Goal: Task Accomplishment & Management: Complete application form

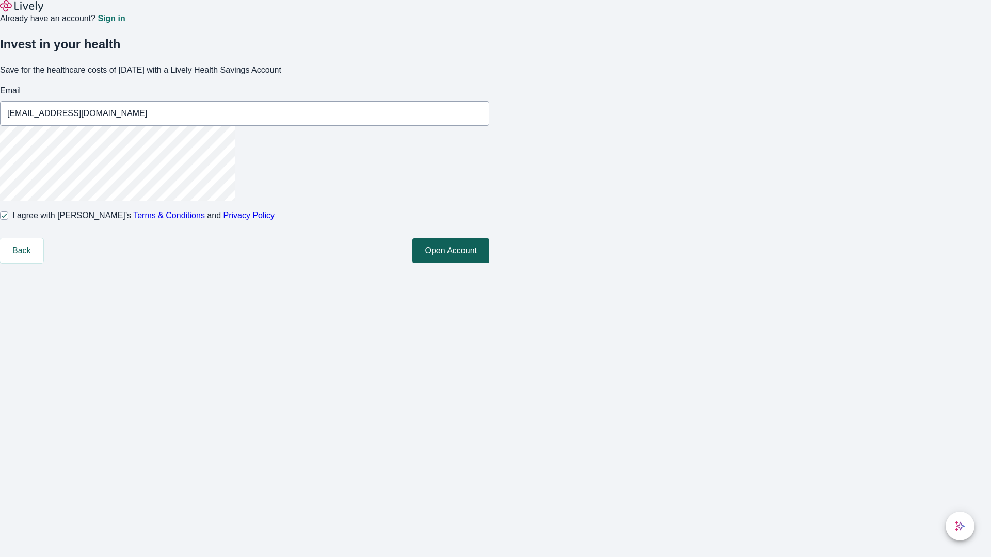
click at [489, 263] on button "Open Account" at bounding box center [450, 250] width 77 height 25
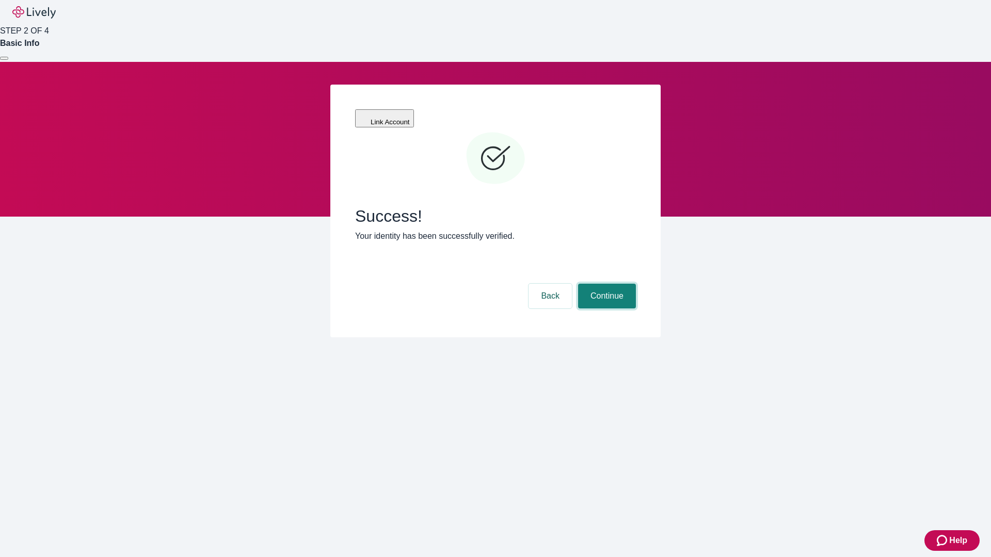
click at [605, 284] on button "Continue" at bounding box center [607, 296] width 58 height 25
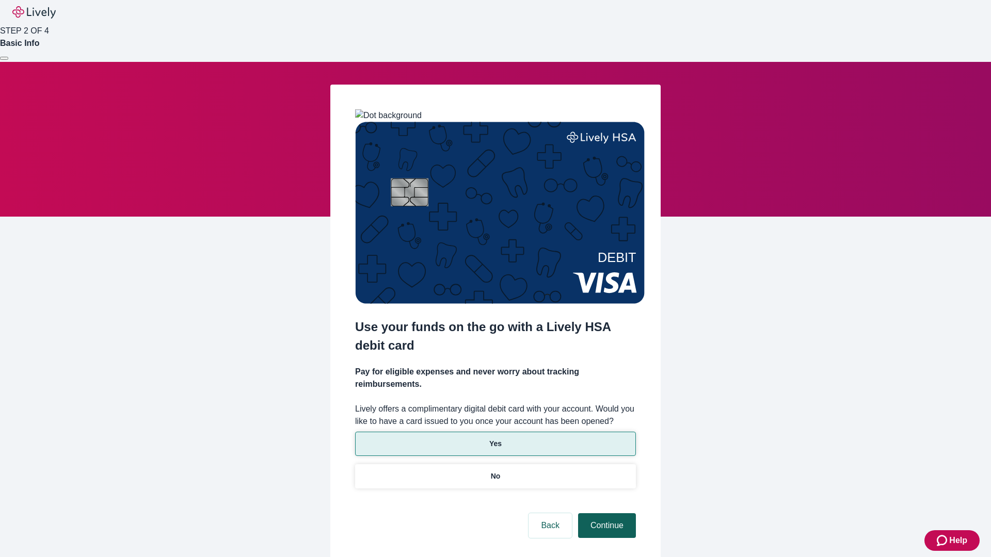
click at [495, 439] on p "Yes" at bounding box center [495, 444] width 12 height 11
click at [605, 514] on button "Continue" at bounding box center [607, 526] width 58 height 25
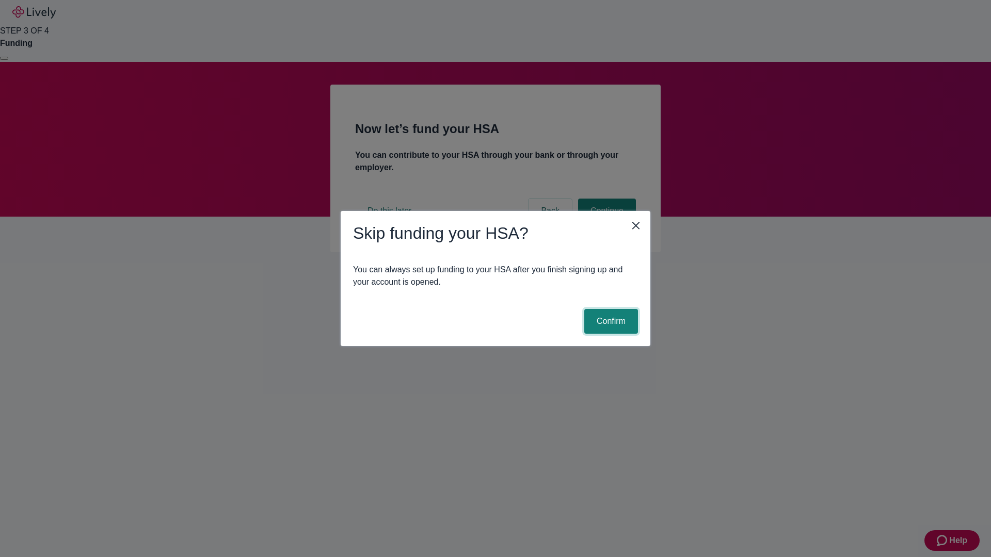
click at [610, 322] on button "Confirm" at bounding box center [611, 321] width 54 height 25
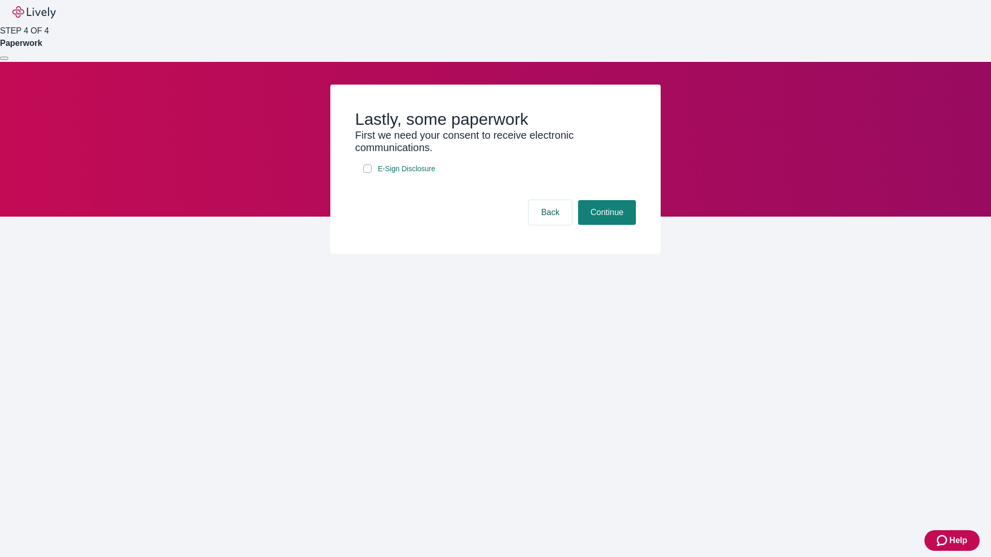
click at [368, 173] on input "E-Sign Disclosure" at bounding box center [367, 169] width 8 height 8
checkbox input "true"
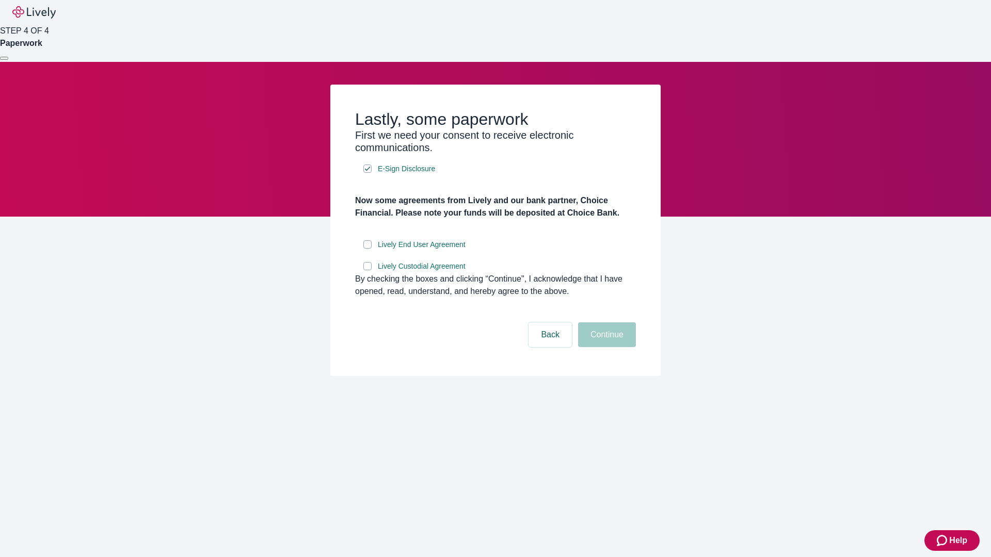
click at [368, 249] on input "Lively End User Agreement" at bounding box center [367, 245] width 8 height 8
checkbox input "true"
click at [368, 270] on input "Lively Custodial Agreement" at bounding box center [367, 266] width 8 height 8
checkbox input "true"
click at [605, 347] on button "Continue" at bounding box center [607, 335] width 58 height 25
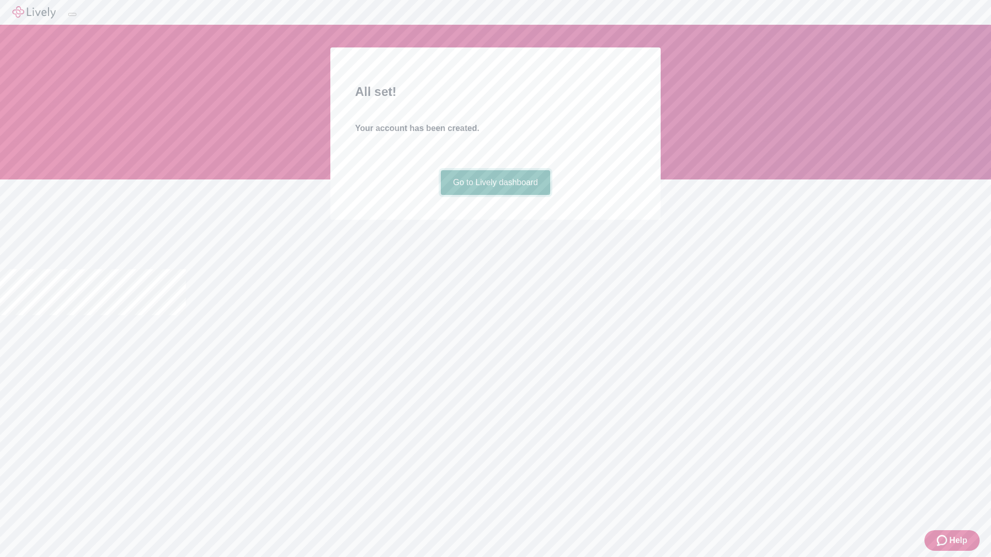
click at [495, 195] on link "Go to Lively dashboard" at bounding box center [496, 182] width 110 height 25
